Goal: Task Accomplishment & Management: Use online tool/utility

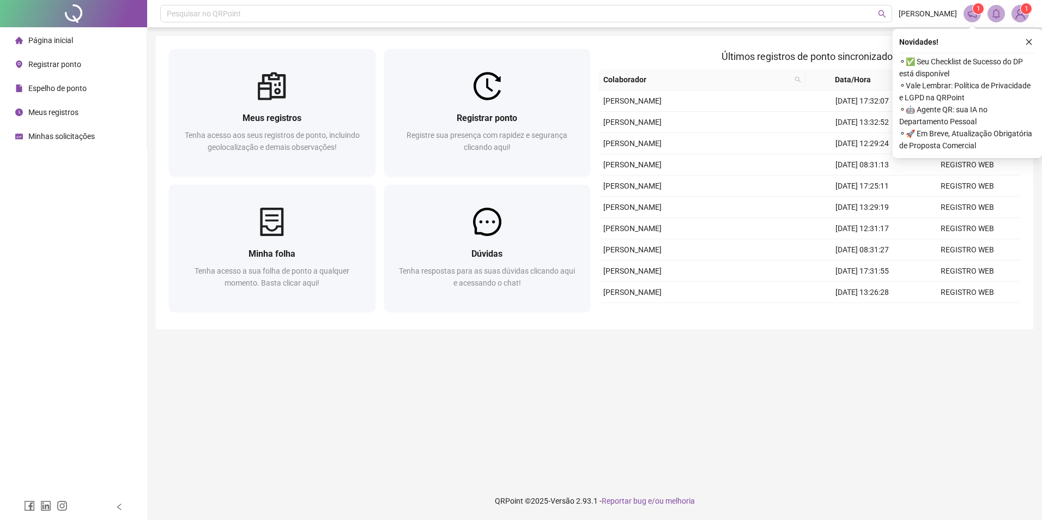
click at [53, 64] on span "Registrar ponto" at bounding box center [54, 64] width 53 height 9
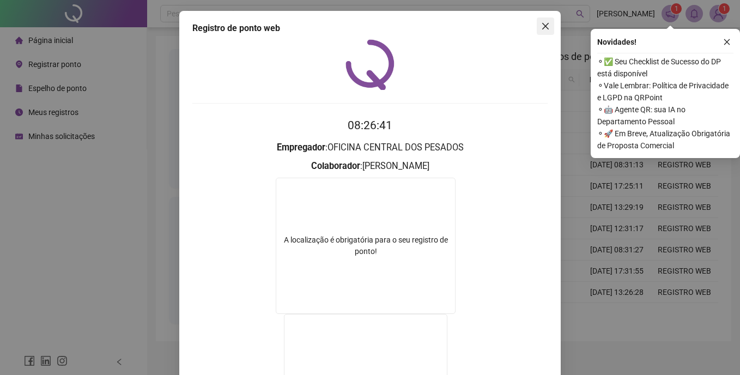
click at [542, 29] on icon "close" at bounding box center [545, 26] width 9 height 9
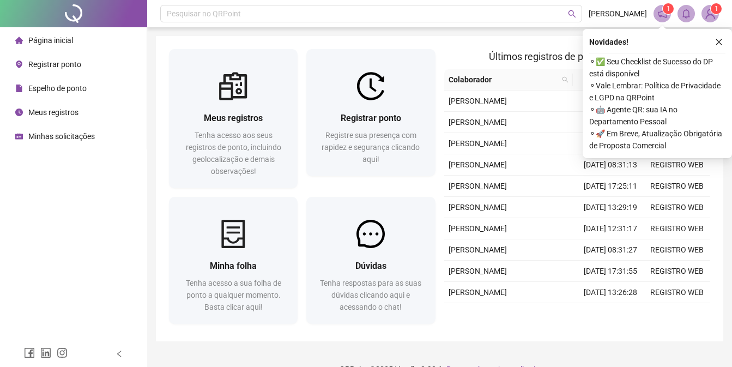
click at [726, 43] on div "Novidades ! ⚬ ✅ Seu Checklist de Sucesso do DP está disponível ⚬ Vale Lembrar: …" at bounding box center [656, 93] width 149 height 129
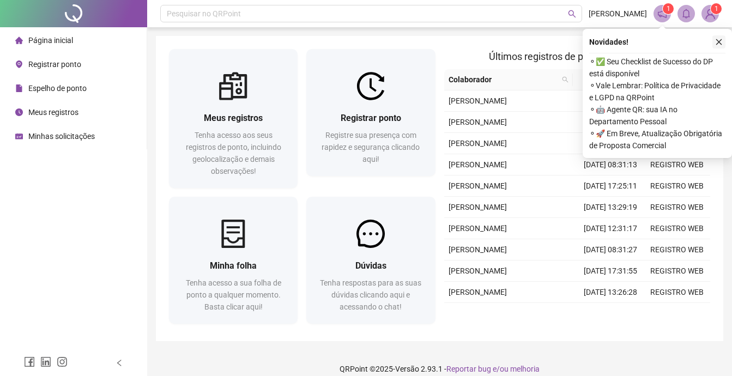
click at [719, 41] on icon "close" at bounding box center [719, 42] width 8 height 8
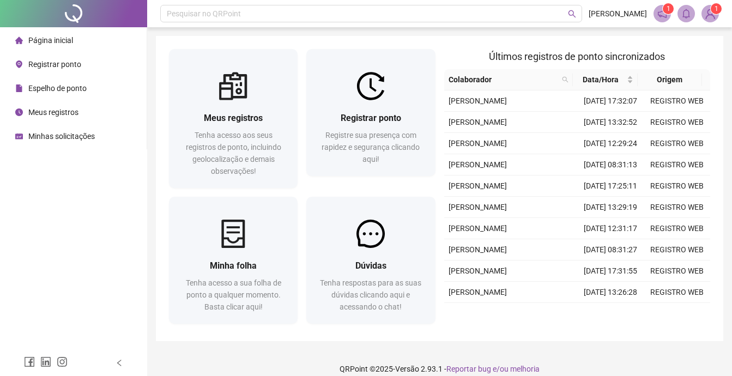
click at [57, 64] on span "Registrar ponto" at bounding box center [54, 64] width 53 height 9
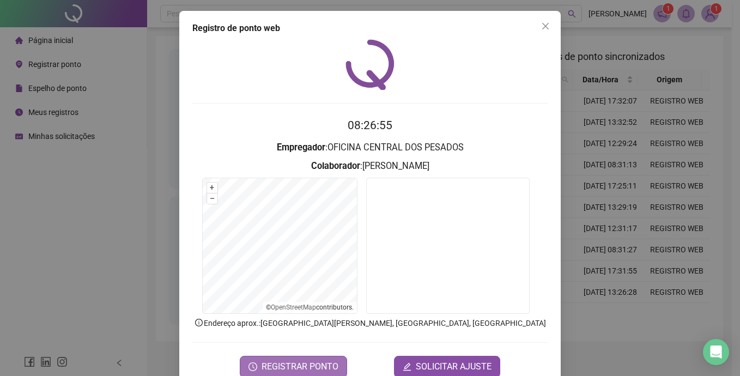
click at [282, 367] on span "REGISTRAR PONTO" at bounding box center [299, 366] width 77 height 13
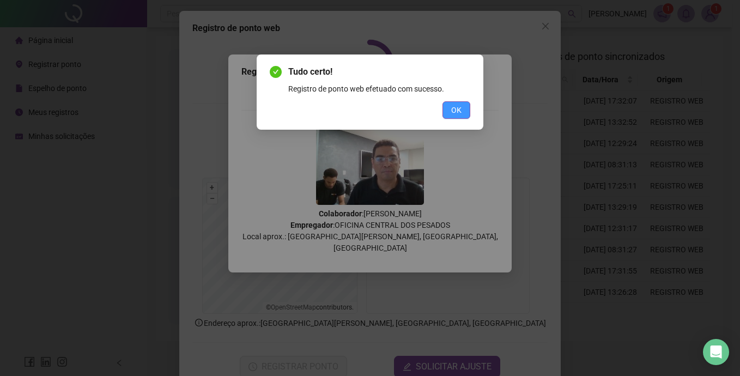
click at [462, 112] on button "OK" at bounding box center [456, 109] width 28 height 17
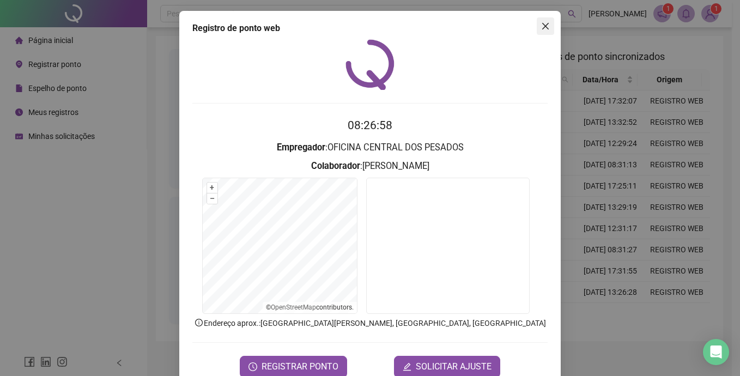
click at [542, 27] on icon "close" at bounding box center [545, 26] width 7 height 7
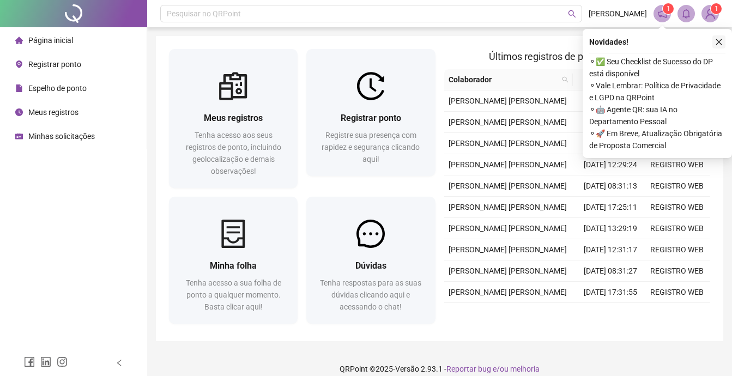
click at [715, 42] on icon "close" at bounding box center [719, 42] width 8 height 8
